Goal: Find specific page/section: Find specific page/section

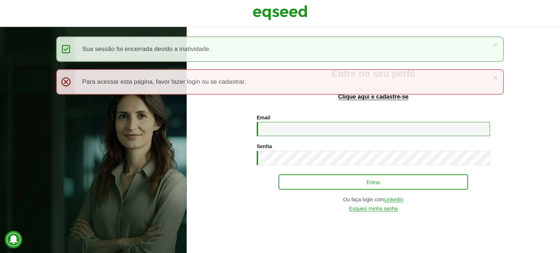
type input "**********"
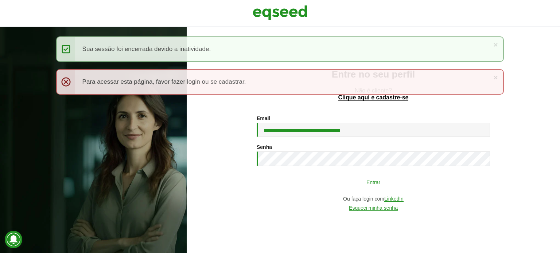
click at [319, 182] on button "Entrar" at bounding box center [372, 182] width 189 height 14
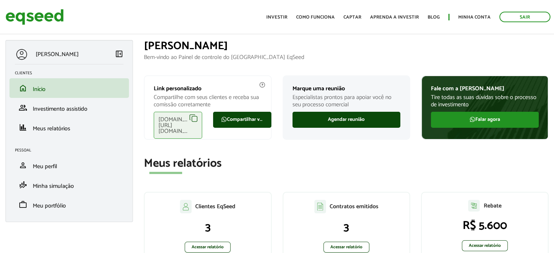
click at [453, 173] on section "Meus relatórios Clientes EqSeed 3 Acessar relatório Contratos emitidos 3 Acessa…" at bounding box center [346, 212] width 405 height 111
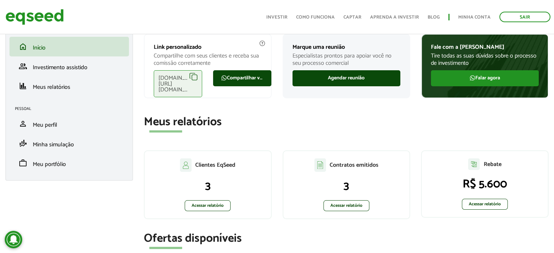
scroll to position [146, 0]
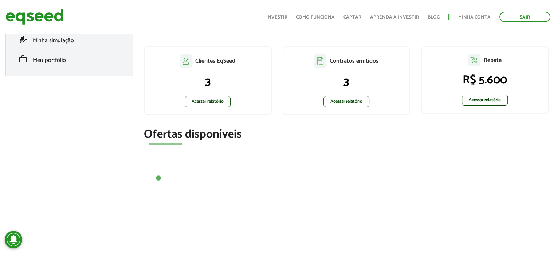
drag, startPoint x: 486, startPoint y: 144, endPoint x: 474, endPoint y: 145, distance: 12.5
click at [486, 144] on section "Ofertas disponíveis 1" at bounding box center [346, 155] width 405 height 54
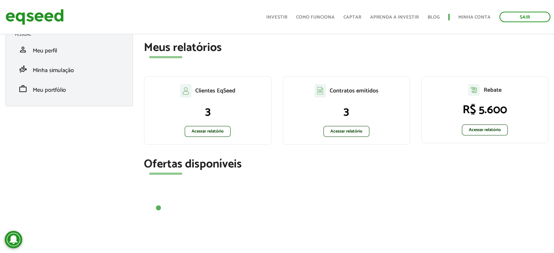
scroll to position [0, 0]
